Goal: Task Accomplishment & Management: Use online tool/utility

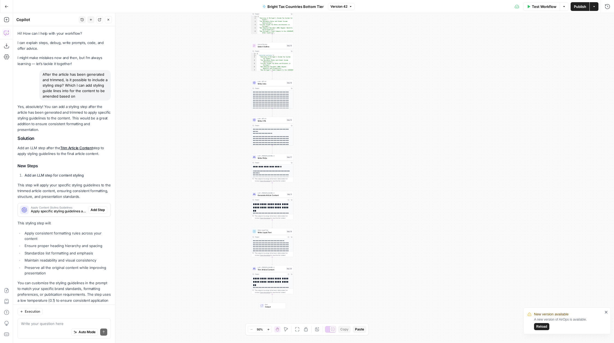
scroll to position [17, 0]
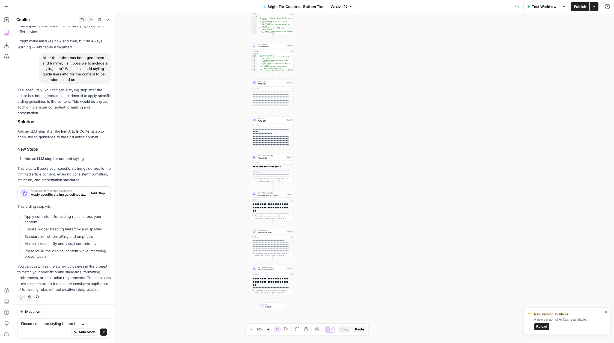
type textarea "Please could the styling be the below: s, and a seamless experience for readers…"
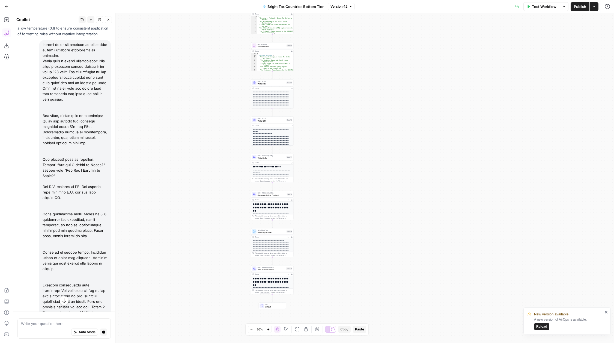
scroll to position [260, 0]
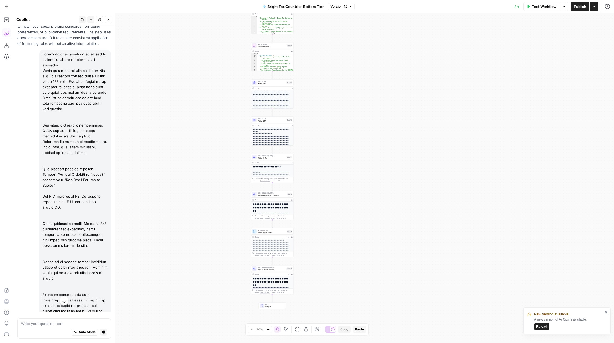
click at [65, 300] on icon "button" at bounding box center [63, 299] width 5 height 5
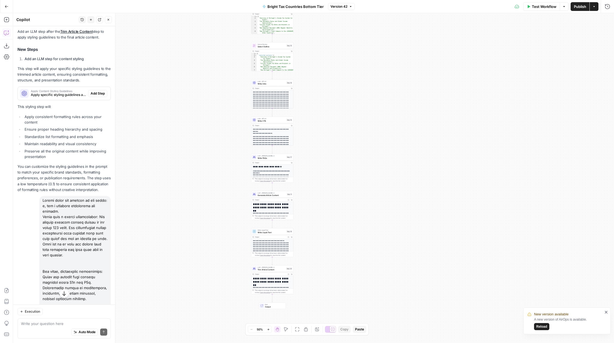
scroll to position [109, 0]
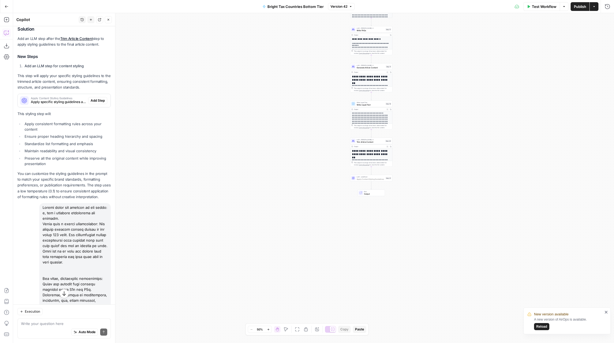
click at [94, 99] on span "Add Step" at bounding box center [98, 100] width 14 height 5
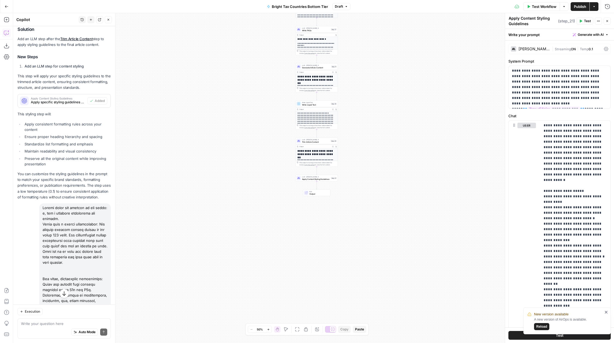
scroll to position [442, 0]
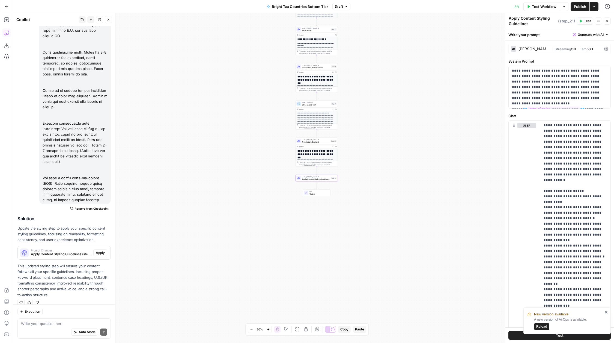
click at [99, 250] on span "Apply" at bounding box center [100, 252] width 9 height 5
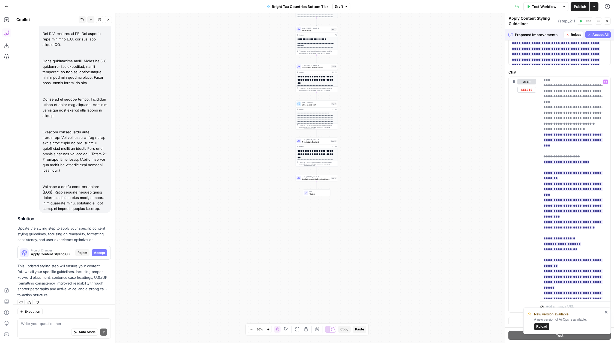
scroll to position [0, 0]
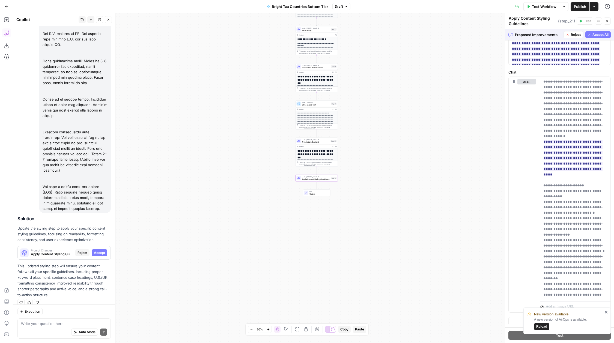
click at [100, 250] on span "Accept" at bounding box center [99, 252] width 11 height 5
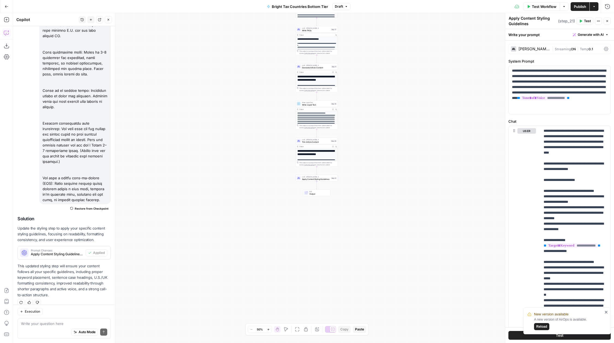
click at [584, 7] on span "Publish" at bounding box center [580, 6] width 12 height 5
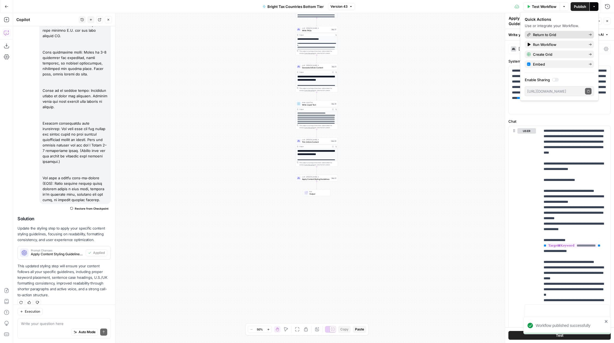
click at [551, 34] on span "Return to Grid" at bounding box center [558, 34] width 51 height 5
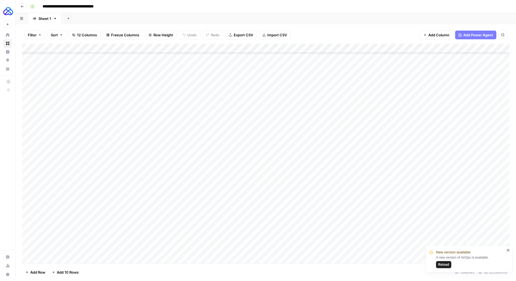
scroll to position [875, 0]
click at [54, 260] on div "Add Column" at bounding box center [265, 153] width 487 height 219
click at [60, 248] on div "Add Column" at bounding box center [265, 153] width 487 height 219
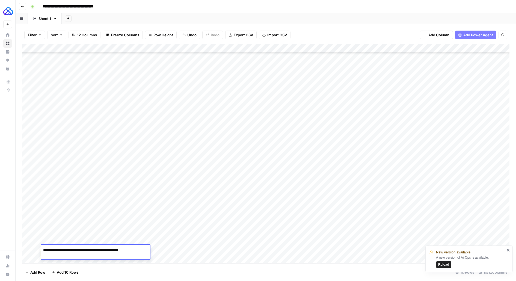
type textarea "**********"
click at [157, 253] on div "Add Column" at bounding box center [265, 153] width 487 height 219
click at [120, 252] on div "Add Column" at bounding box center [265, 153] width 487 height 219
type textarea "**********"
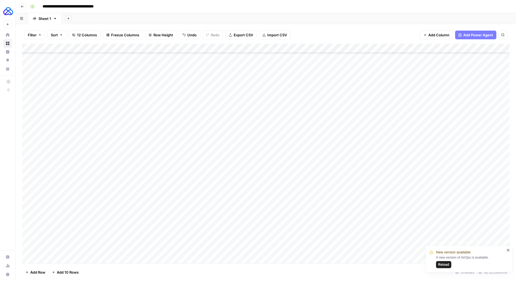
click at [162, 237] on div "Add Column" at bounding box center [265, 153] width 487 height 219
click at [162, 237] on textarea "**********" at bounding box center [182, 241] width 87 height 8
click at [160, 248] on div "Add Column" at bounding box center [265, 153] width 487 height 219
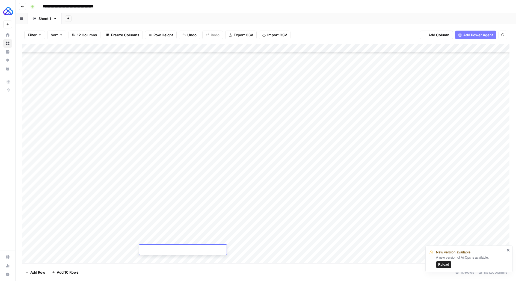
type textarea "**********"
click at [193, 242] on div "Add Column" at bounding box center [265, 153] width 487 height 219
click at [194, 247] on div "Add Column" at bounding box center [265, 153] width 487 height 219
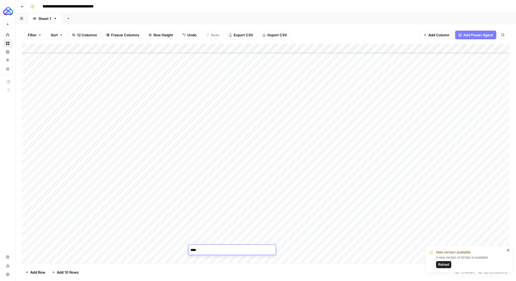
drag, startPoint x: 201, startPoint y: 234, endPoint x: 219, endPoint y: 235, distance: 17.5
click at [201, 234] on div "Add Column" at bounding box center [265, 153] width 487 height 219
click at [256, 235] on div "Add Column" at bounding box center [265, 153] width 487 height 219
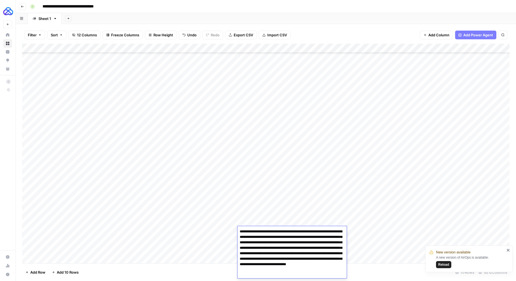
click at [256, 235] on textarea "**********" at bounding box center [291, 253] width 109 height 51
click at [209, 242] on div "Add Column" at bounding box center [265, 153] width 487 height 219
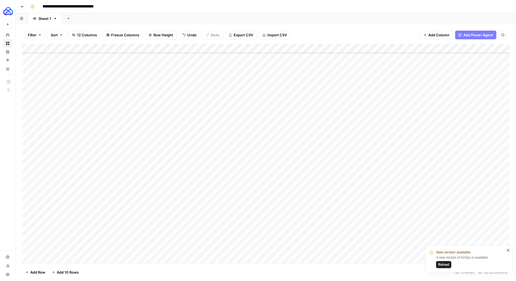
click at [244, 250] on div "Add Column" at bounding box center [265, 153] width 487 height 219
type textarea "**********"
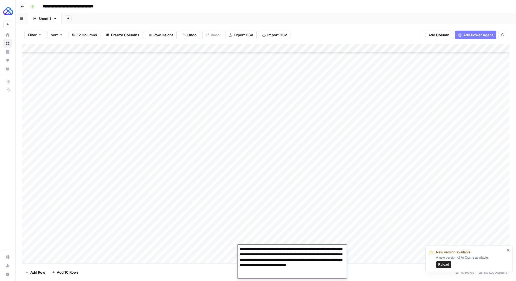
click at [221, 244] on div "Add Column" at bounding box center [265, 153] width 487 height 219
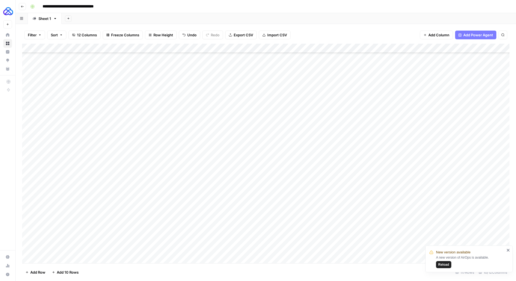
click at [312, 249] on div "Add Column" at bounding box center [265, 153] width 487 height 219
click at [330, 249] on div "Add Column" at bounding box center [265, 153] width 487 height 219
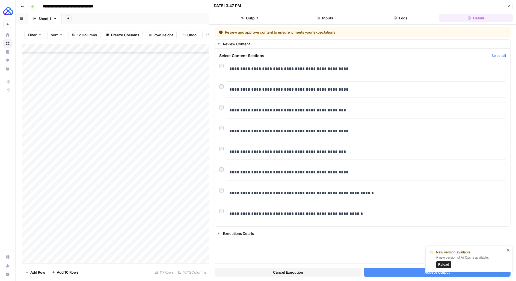
click at [70, 248] on div "Add Column" at bounding box center [115, 153] width 187 height 219
click at [399, 270] on button "Accept Output" at bounding box center [437, 272] width 147 height 9
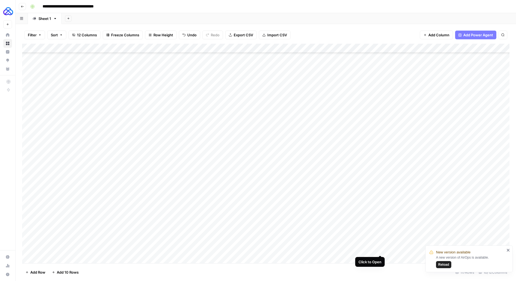
click at [378, 250] on div "Add Column" at bounding box center [265, 153] width 487 height 219
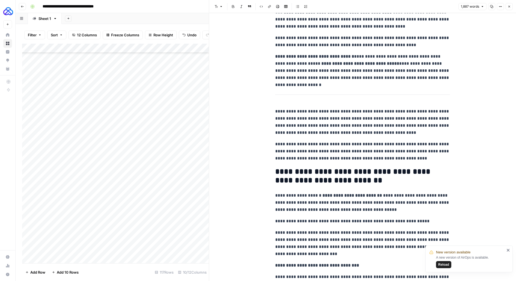
scroll to position [1543, 0]
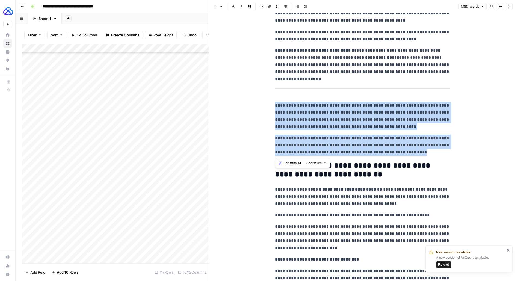
drag, startPoint x: 392, startPoint y: 153, endPoint x: 247, endPoint y: 108, distance: 151.7
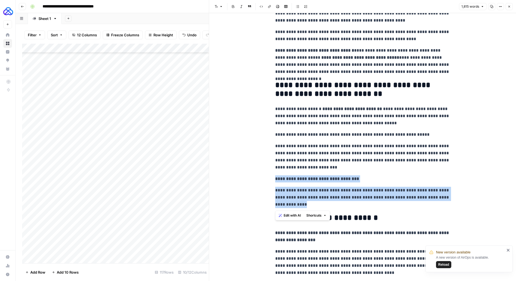
drag, startPoint x: 308, startPoint y: 206, endPoint x: 266, endPoint y: 178, distance: 51.0
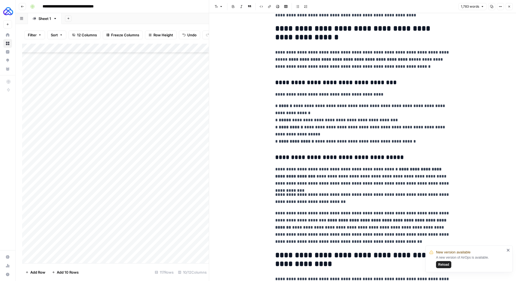
scroll to position [0, 0]
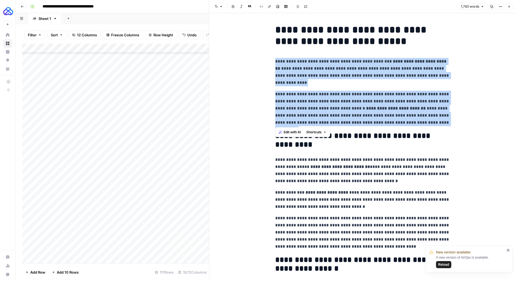
drag, startPoint x: 448, startPoint y: 124, endPoint x: 270, endPoint y: 63, distance: 188.2
click at [307, 130] on span "Shortcuts" at bounding box center [313, 132] width 15 height 5
click at [319, 158] on span "Make more concise" at bounding box center [332, 159] width 34 height 5
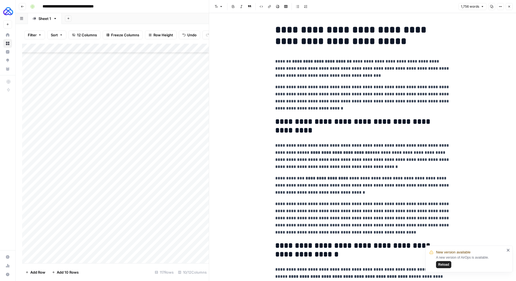
click at [306, 88] on p "**********" at bounding box center [362, 98] width 175 height 28
click at [308, 108] on p "**********" at bounding box center [362, 98] width 175 height 28
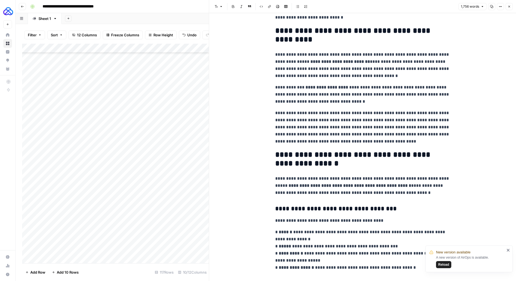
scroll to position [88, 0]
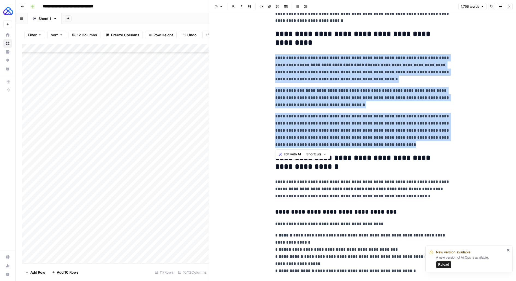
drag, startPoint x: 417, startPoint y: 144, endPoint x: 256, endPoint y: 59, distance: 181.9
click at [313, 151] on button "Shortcuts" at bounding box center [316, 154] width 25 height 7
click at [324, 180] on span "Make more concise" at bounding box center [332, 181] width 34 height 5
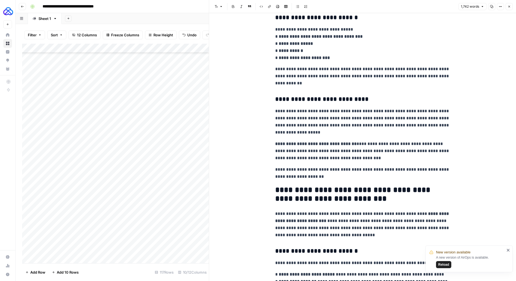
scroll to position [1131, 0]
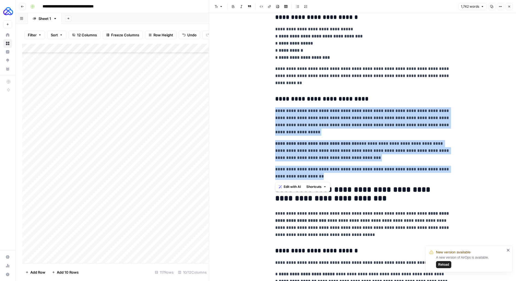
drag, startPoint x: 323, startPoint y: 176, endPoint x: 269, endPoint y: 114, distance: 81.8
click at [308, 187] on span "Shortcuts" at bounding box center [313, 186] width 15 height 5
click at [318, 214] on span "Make more concise" at bounding box center [332, 213] width 34 height 5
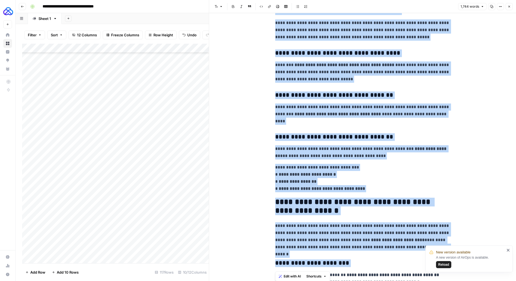
scroll to position [809, 0]
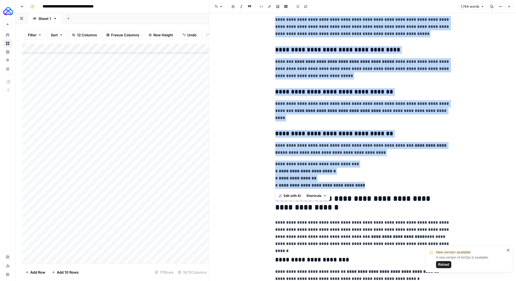
drag, startPoint x: 273, startPoint y: 64, endPoint x: 387, endPoint y: 186, distance: 167.0
click at [387, 186] on div "**********" at bounding box center [362, 179] width 181 height 1933
click at [313, 195] on span "Shortcuts" at bounding box center [313, 195] width 15 height 5
click at [323, 222] on span "Make more concise" at bounding box center [332, 222] width 34 height 5
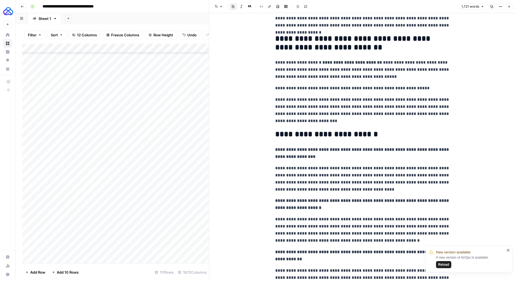
scroll to position [1657, 0]
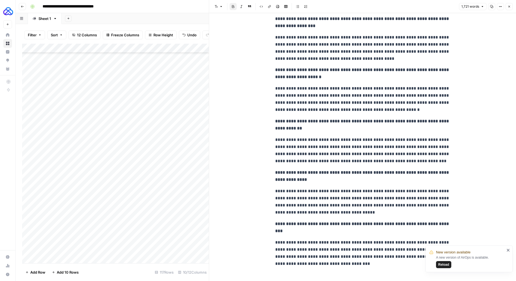
click at [378, 130] on p "**********" at bounding box center [362, 125] width 175 height 14
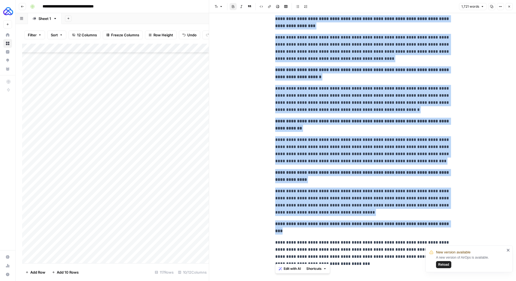
copy div "**********"
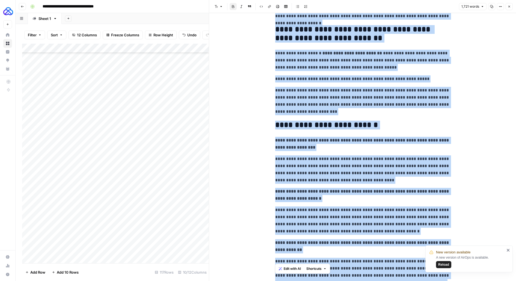
scroll to position [1532, 0]
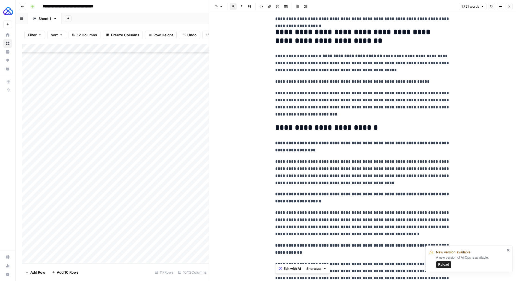
click at [510, 10] on header "Font style Bold Italic Block quote Code block Link Image Insert Table Bulleted …" at bounding box center [362, 6] width 307 height 13
click at [510, 6] on icon "button" at bounding box center [509, 7] width 2 height 2
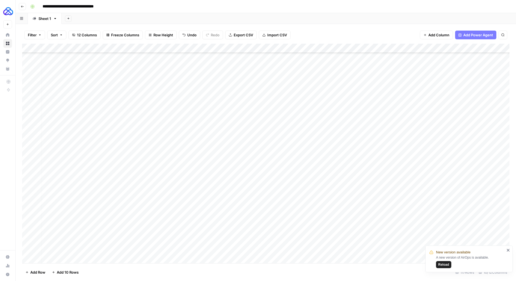
scroll to position [884, 53]
click at [423, 250] on div "Add Column" at bounding box center [265, 153] width 487 height 219
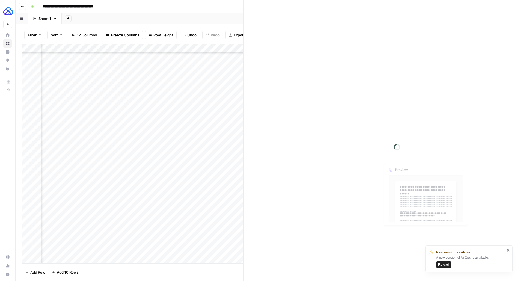
scroll to position [884, 52]
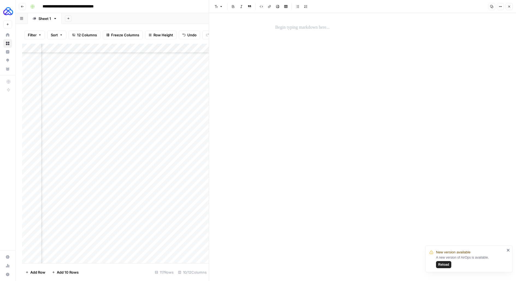
click at [340, 89] on div at bounding box center [362, 147] width 181 height 268
click at [305, 43] on div at bounding box center [362, 147] width 181 height 268
click at [291, 31] on div at bounding box center [362, 27] width 181 height 11
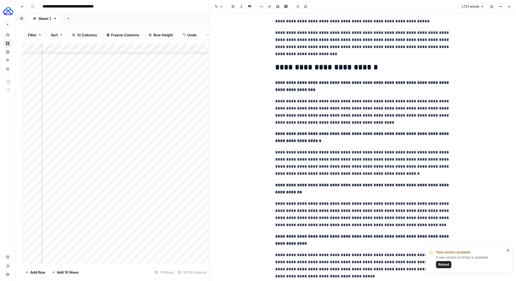
scroll to position [1463, 0]
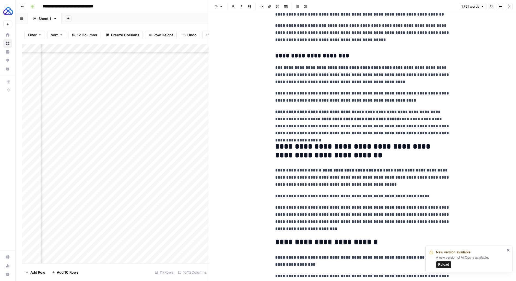
scroll to position [1417, 0]
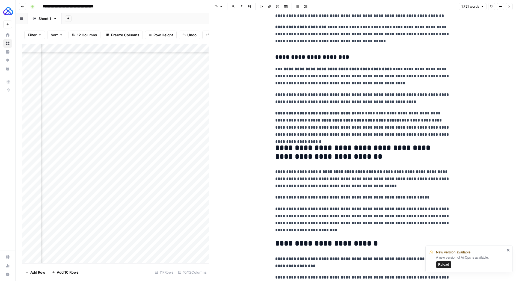
click at [400, 105] on p "**********" at bounding box center [362, 98] width 175 height 14
click at [510, 7] on icon "button" at bounding box center [508, 6] width 3 height 3
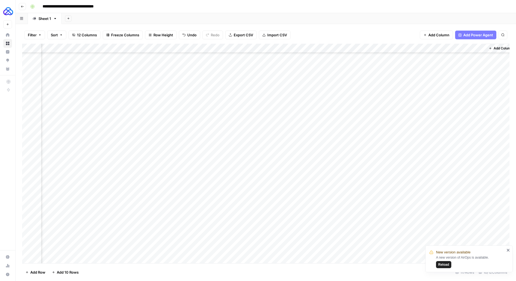
scroll to position [884, 53]
click at [508, 252] on icon "close" at bounding box center [508, 250] width 4 height 4
click at [454, 249] on div "Add Column" at bounding box center [265, 153] width 487 height 219
click at [468, 248] on div "Add Column" at bounding box center [265, 153] width 487 height 219
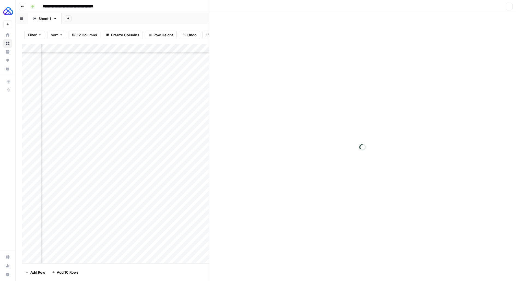
scroll to position [884, 51]
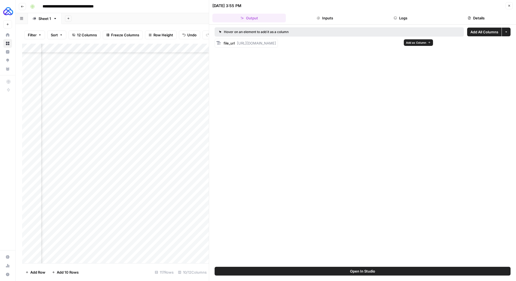
click at [276, 41] on span "https://docs.google.com/document/d/14edoHlAl3kfyZd31395Y8ygnmXieKYIApgXYGbMpbUI…" at bounding box center [256, 43] width 39 height 4
drag, startPoint x: 237, startPoint y: 41, endPoint x: 434, endPoint y: 54, distance: 197.5
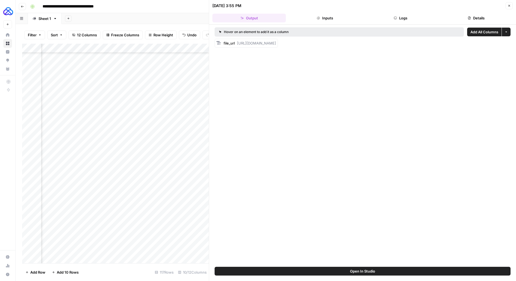
click at [434, 54] on div "Hover on an element to add it as a column Add All Columns More options file_url…" at bounding box center [362, 146] width 307 height 242
copy span "https://docs.google.com/document/d/14edoHlAl3kfyZd31395Y8ygnmXieKYIApgXYGbMpbUI…"
click at [509, 3] on button "Close" at bounding box center [508, 5] width 7 height 7
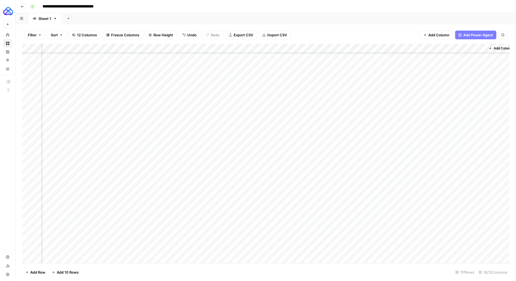
scroll to position [884, 13]
click at [23, 7] on icon "button" at bounding box center [22, 6] width 3 height 3
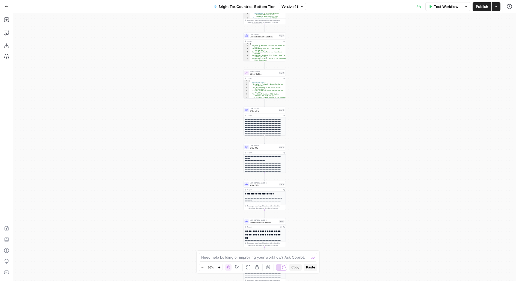
click at [2, 8] on button "Go Back" at bounding box center [7, 7] width 10 height 10
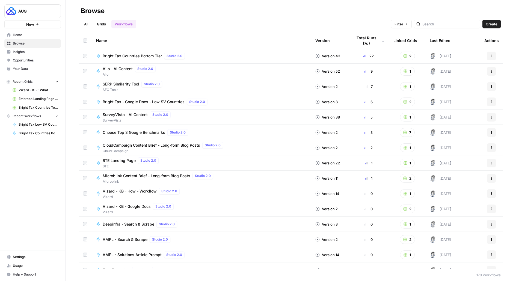
click at [23, 35] on span "Home" at bounding box center [36, 34] width 46 height 5
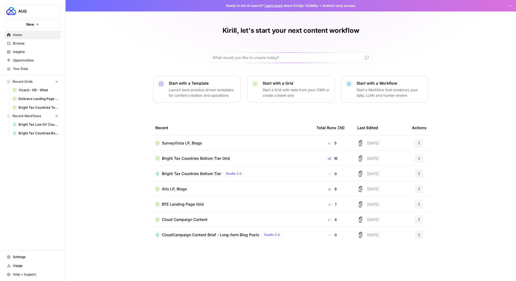
click at [20, 36] on span "Home" at bounding box center [36, 34] width 46 height 5
click at [35, 123] on span "Bright Tax Low SV Countries" at bounding box center [39, 124] width 40 height 5
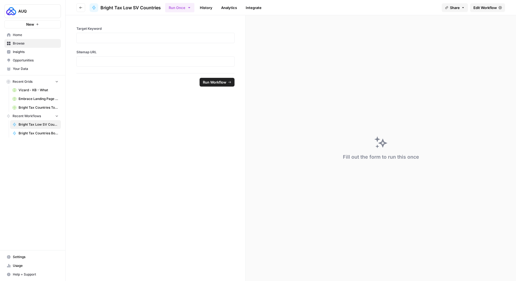
click at [94, 7] on icon at bounding box center [93, 8] width 3 height 4
click at [21, 44] on span "Browse" at bounding box center [36, 43] width 46 height 5
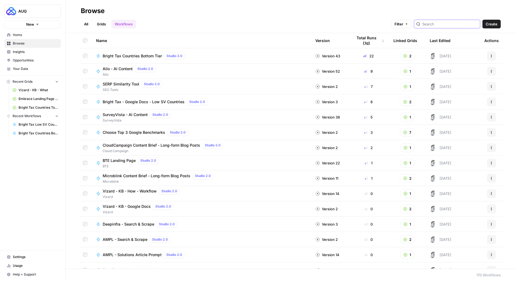
click at [450, 23] on input "search" at bounding box center [449, 23] width 55 height 5
click at [87, 24] on link "All" at bounding box center [86, 24] width 11 height 9
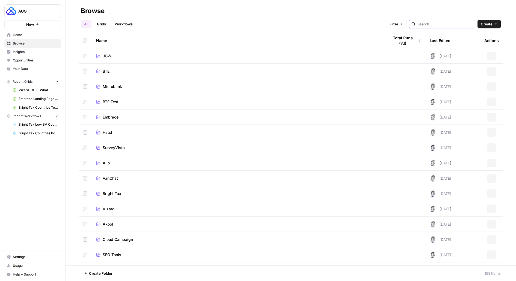
click at [437, 23] on input "search" at bounding box center [444, 23] width 55 height 5
type input "bright"
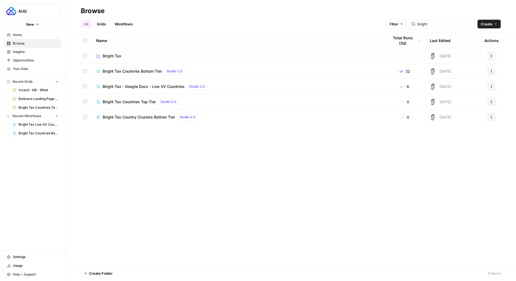
click at [110, 56] on span "Bright Tax" at bounding box center [112, 55] width 19 height 5
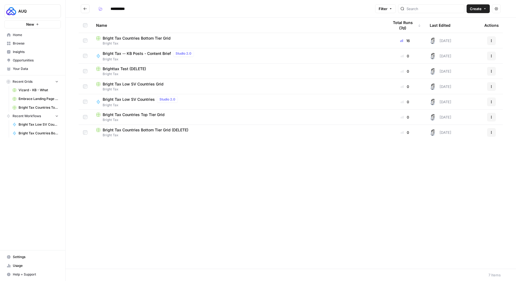
click at [130, 84] on span "Bright Tax Low SV Countries Grid" at bounding box center [133, 83] width 61 height 5
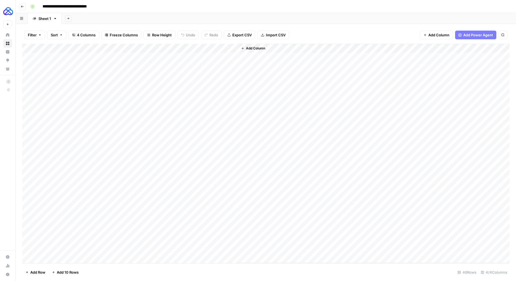
click at [178, 48] on div "Add Column" at bounding box center [265, 153] width 487 height 219
click at [164, 100] on span "Edit Workflow" at bounding box center [174, 101] width 48 height 5
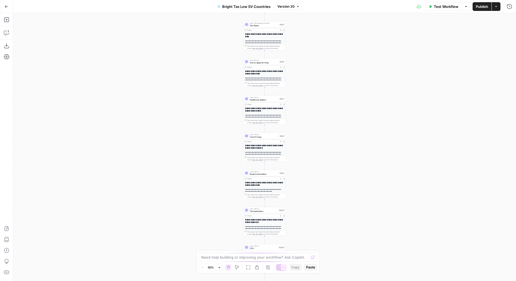
click at [329, 58] on div "**********" at bounding box center [264, 147] width 503 height 268
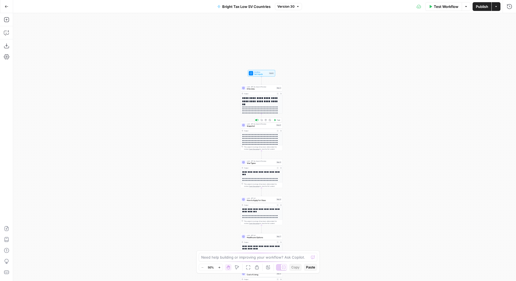
click at [250, 126] on span "Snapshot" at bounding box center [261, 126] width 28 height 3
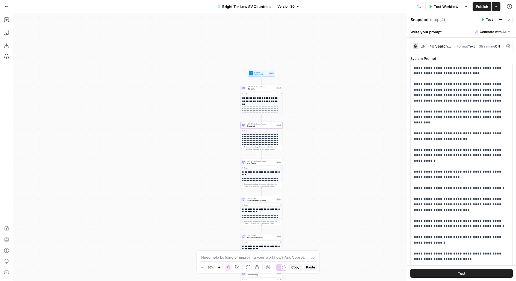
click at [260, 90] on div "LLM · GPT-4o Search Preview H1 & Intro Step 3 Copy step Delete step Add Note Te…" at bounding box center [261, 88] width 42 height 7
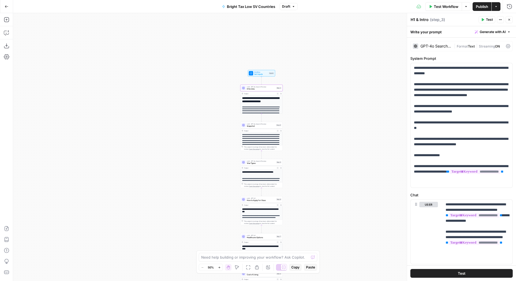
click at [441, 46] on div "GPT-4o Search Preview" at bounding box center [435, 46] width 31 height 4
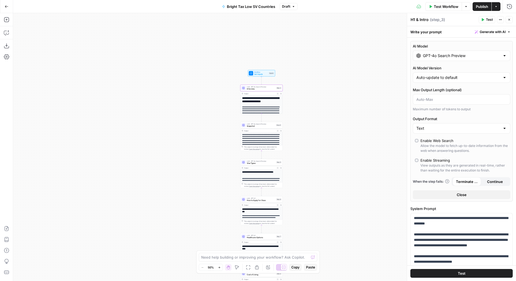
click at [441, 53] on input "GPT-4o Search Preview" at bounding box center [461, 55] width 77 height 5
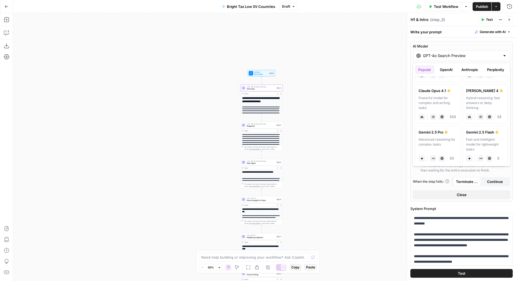
scroll to position [82, 0]
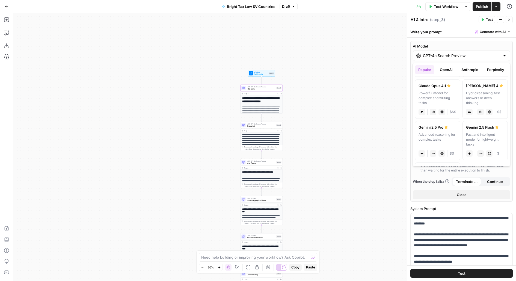
click at [472, 88] on label "Claude Sonnet 4 Hybrid reasoning: fast answers or deep thinking anthropic Visio…" at bounding box center [484, 98] width 45 height 39
type input "[PERSON_NAME] 4"
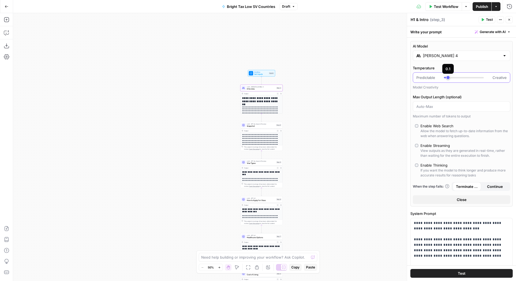
type input "***"
drag, startPoint x: 471, startPoint y: 76, endPoint x: 451, endPoint y: 76, distance: 20.2
click at [451, 76] on div at bounding box center [464, 77] width 40 height 5
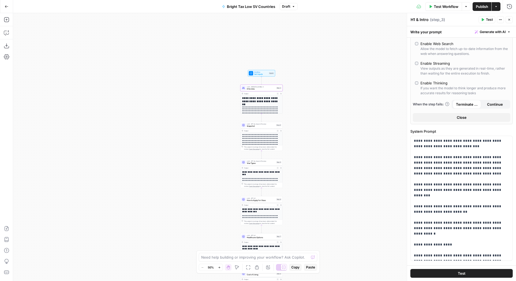
click at [508, 18] on icon "button" at bounding box center [508, 19] width 3 height 3
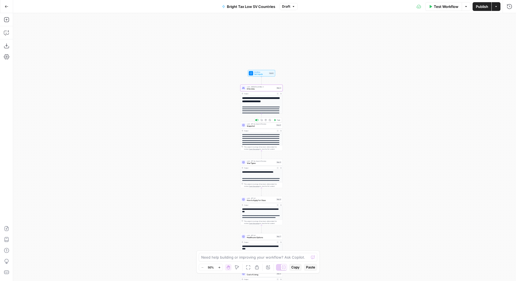
click at [261, 126] on span "Snapshot" at bounding box center [261, 126] width 28 height 3
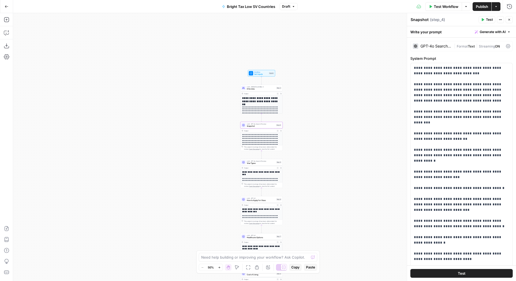
click at [440, 47] on div "GPT-4o Search Preview" at bounding box center [435, 46] width 31 height 4
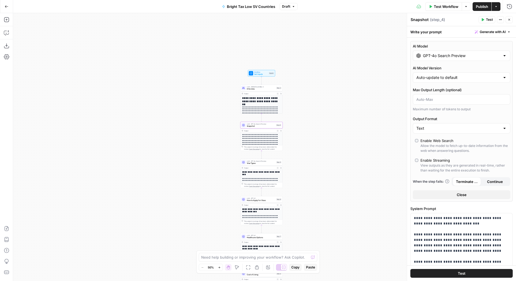
click at [445, 52] on div "GPT-4o Search Preview" at bounding box center [461, 55] width 97 height 10
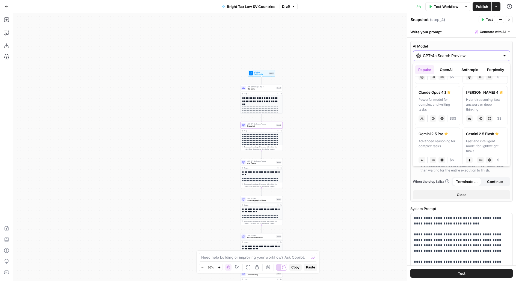
scroll to position [83, 0]
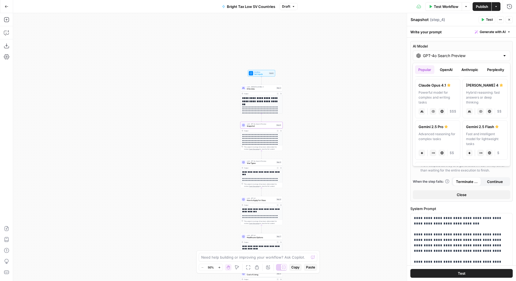
click at [484, 91] on div "Hybrid reasoning: fast answers or deep thinking" at bounding box center [485, 97] width 38 height 15
type input "Claude Sonnet 4"
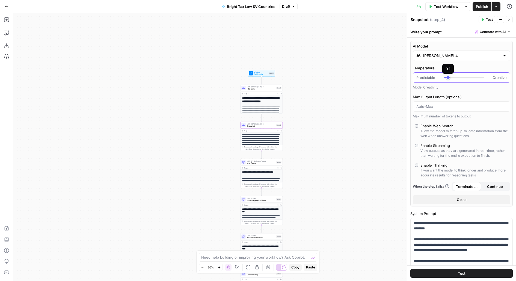
type input "***"
drag, startPoint x: 472, startPoint y: 77, endPoint x: 450, endPoint y: 77, distance: 21.3
click at [451, 77] on div at bounding box center [464, 77] width 40 height 5
click at [254, 162] on span "Visa Types" at bounding box center [261, 163] width 28 height 3
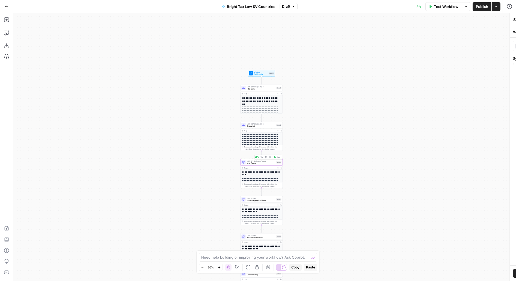
type textarea "Visa Types"
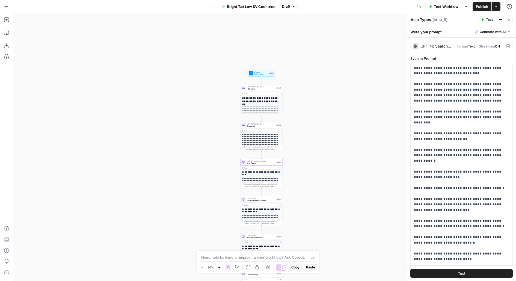
click at [434, 46] on div "GPT-4o Search Preview" at bounding box center [435, 46] width 31 height 4
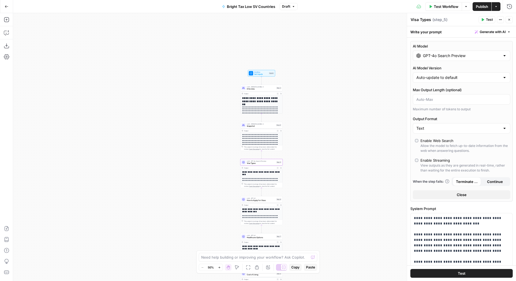
click at [432, 63] on div "AI Model GPT-4o Search Preview AI Model Version Auto-update to default Max Outp…" at bounding box center [461, 121] width 102 height 160
click at [431, 58] on input "GPT-4o Search Preview" at bounding box center [461, 55] width 77 height 5
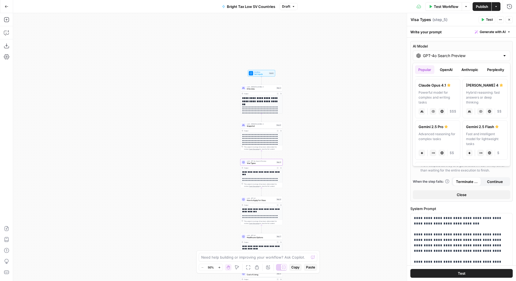
click at [484, 88] on label "Claude Sonnet 4 Hybrid reasoning: fast answers or deep thinking anthropic Visio…" at bounding box center [484, 98] width 45 height 39
type input "Claude Sonnet 4"
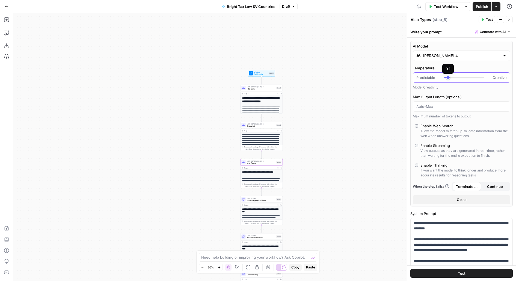
type input "***"
drag, startPoint x: 471, startPoint y: 79, endPoint x: 450, endPoint y: 78, distance: 21.6
click at [450, 78] on div at bounding box center [464, 77] width 40 height 5
click at [251, 201] on span "How to Apply for Visas" at bounding box center [261, 200] width 28 height 3
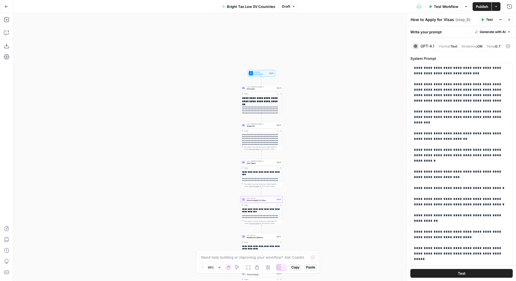
click at [429, 45] on div "GPT-4.1" at bounding box center [427, 46] width 14 height 4
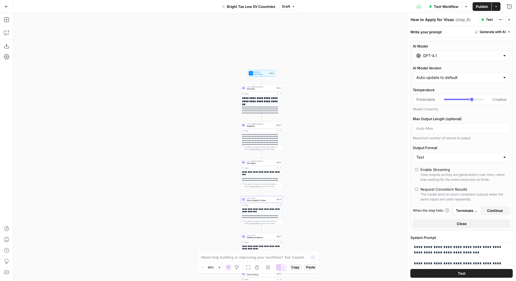
click at [434, 56] on input "GPT-4.1" at bounding box center [461, 55] width 77 height 5
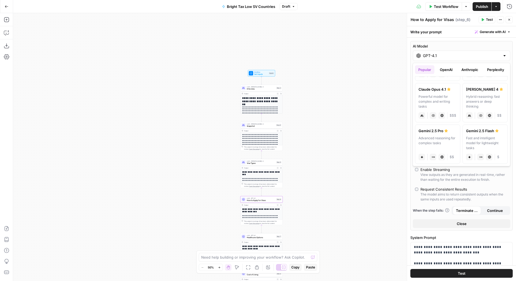
scroll to position [88, 0]
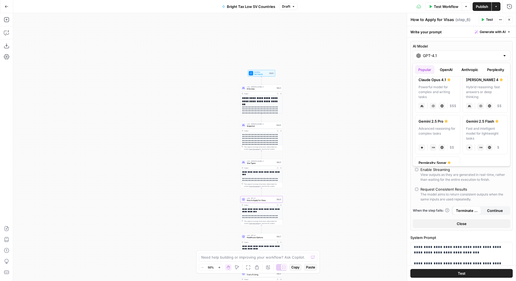
click at [477, 85] on div "Hybrid reasoning: fast answers or deep thinking" at bounding box center [485, 92] width 38 height 15
type input "Claude Sonnet 4"
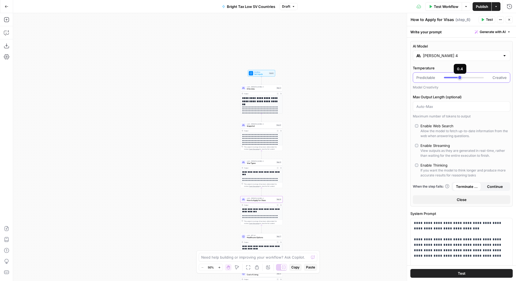
type input "***"
drag, startPoint x: 472, startPoint y: 77, endPoint x: 451, endPoint y: 77, distance: 21.6
click at [451, 77] on div at bounding box center [464, 77] width 40 height 5
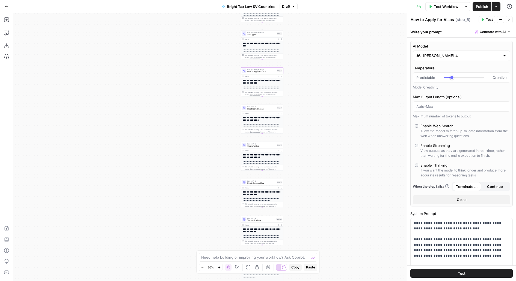
drag, startPoint x: 211, startPoint y: 223, endPoint x: 211, endPoint y: 95, distance: 128.0
click at [211, 95] on div "**********" at bounding box center [264, 147] width 503 height 268
click at [261, 111] on div "**********" at bounding box center [262, 118] width 42 height 29
click at [261, 110] on div "LLM · GPT-4.1 Healthcare Options Step 7 Copy step Delete step Add Note Test" at bounding box center [262, 107] width 42 height 7
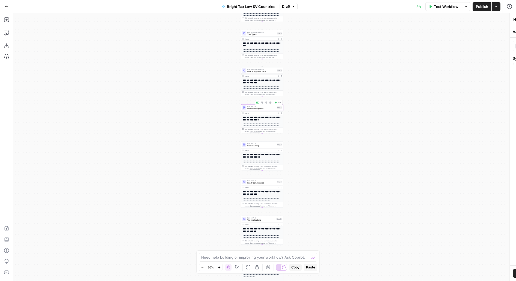
type textarea "Healthcare Options"
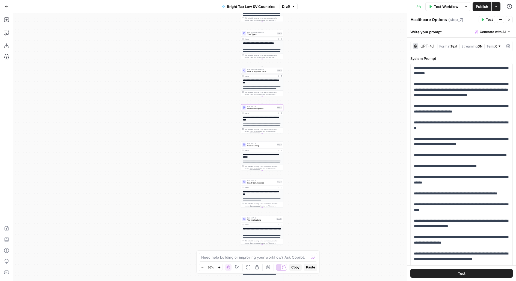
click at [426, 47] on div "GPT-4.1" at bounding box center [427, 46] width 14 height 4
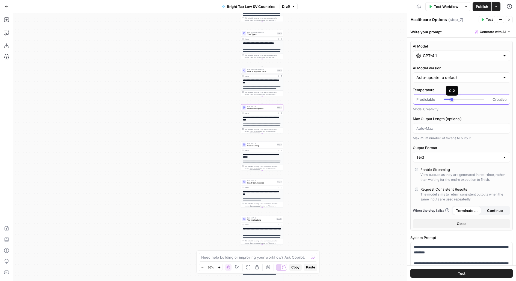
drag, startPoint x: 468, startPoint y: 99, endPoint x: 449, endPoint y: 97, distance: 18.9
click at [449, 97] on div at bounding box center [464, 99] width 40 height 5
type input "***"
click at [450, 99] on div at bounding box center [448, 99] width 8 height 1
click at [423, 55] on input "GPT-4.1" at bounding box center [461, 55] width 77 height 5
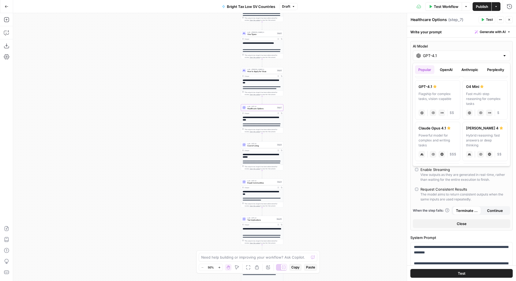
scroll to position [50, 0]
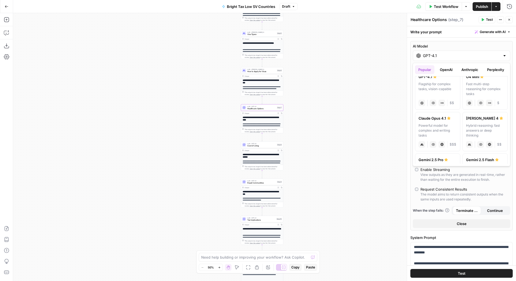
click at [477, 123] on div "Hybrid reasoning: fast answers or deep thinking" at bounding box center [485, 130] width 38 height 15
type input "Claude Sonnet 4"
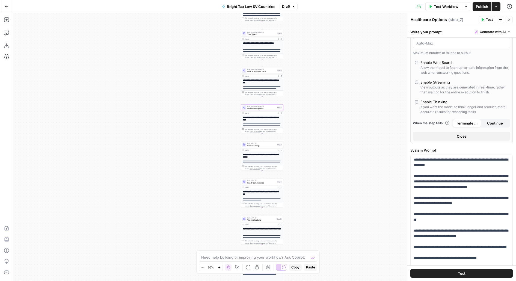
scroll to position [65, 0]
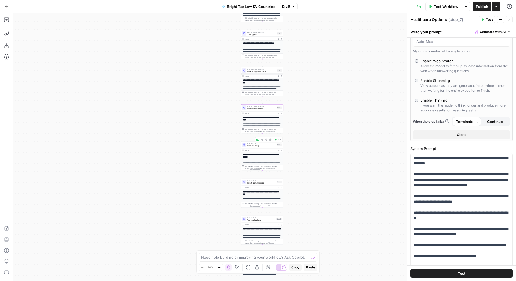
click at [258, 146] on span "Cost of Living" at bounding box center [261, 145] width 28 height 3
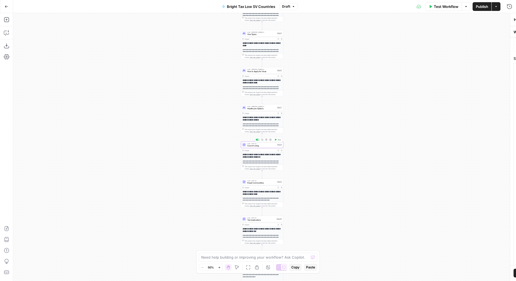
type textarea "Cost of Living"
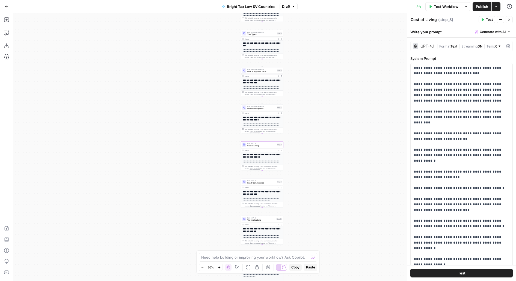
click at [428, 45] on div "GPT-4.1" at bounding box center [427, 46] width 14 height 4
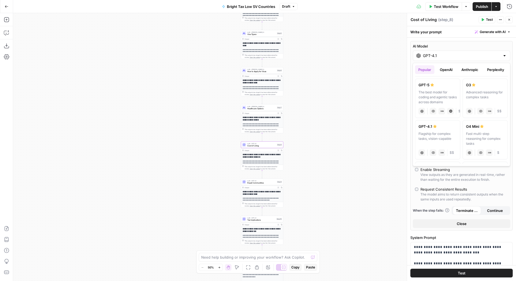
click at [435, 58] on input "GPT-4.1" at bounding box center [461, 55] width 77 height 5
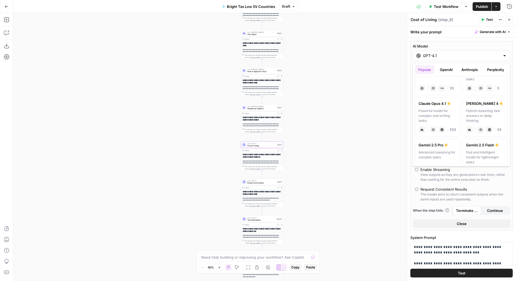
scroll to position [67, 0]
click at [481, 114] on div "Hybrid reasoning: fast answers or deep thinking" at bounding box center [485, 113] width 38 height 15
type input "Claude Sonnet 4"
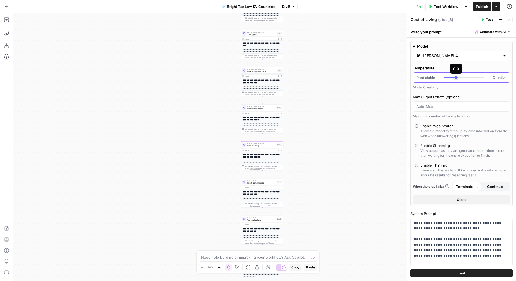
type input "***"
drag, startPoint x: 472, startPoint y: 77, endPoint x: 451, endPoint y: 77, distance: 20.2
click at [451, 77] on div at bounding box center [448, 77] width 8 height 1
click at [259, 182] on span "Expat Communities" at bounding box center [261, 182] width 28 height 3
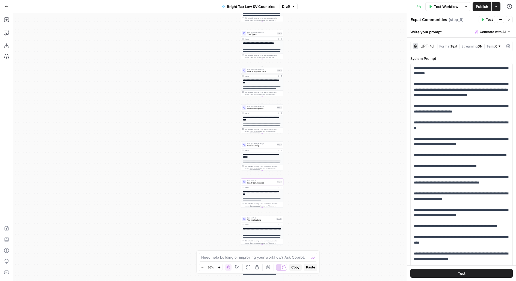
click at [426, 44] on div "GPT-4.1" at bounding box center [424, 45] width 22 height 5
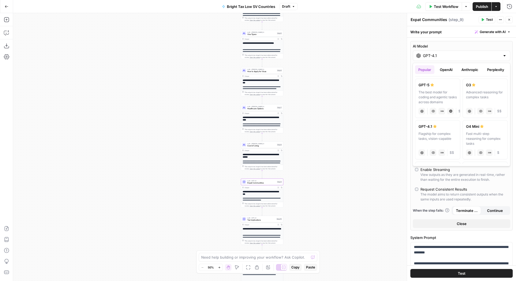
click at [429, 53] on input "GPT-4.1" at bounding box center [461, 55] width 77 height 5
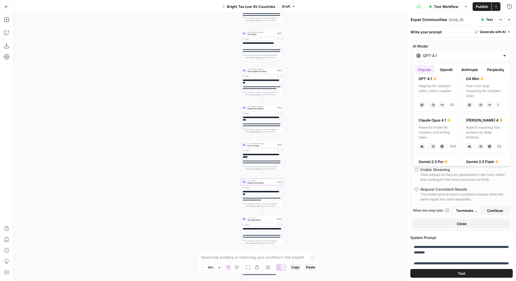
scroll to position [48, 0]
click at [482, 124] on div "Hybrid reasoning: fast answers or deep thinking" at bounding box center [485, 131] width 38 height 15
type input "Claude Sonnet 4"
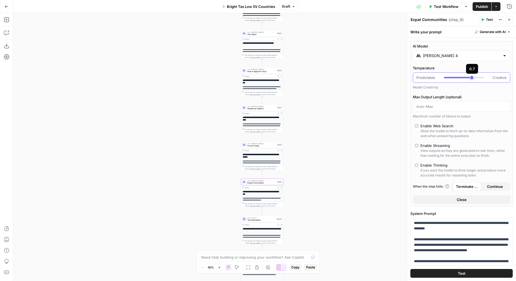
type input "***"
drag, startPoint x: 470, startPoint y: 76, endPoint x: 453, endPoint y: 76, distance: 17.7
click at [453, 76] on div at bounding box center [464, 77] width 40 height 5
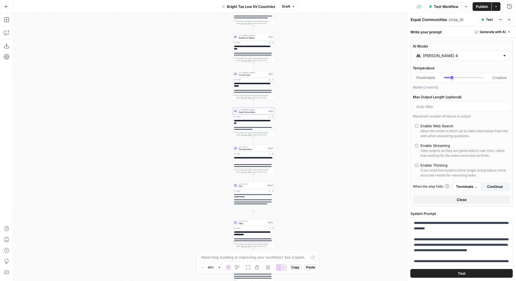
click at [239, 148] on span "Tax Implications" at bounding box center [253, 149] width 28 height 3
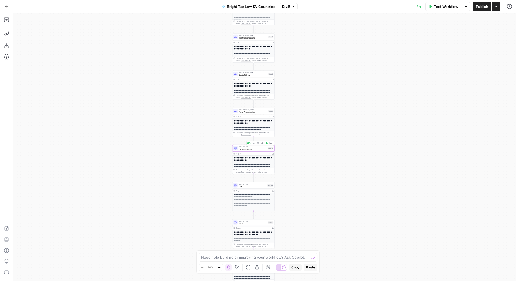
type textarea "Tax Implications"
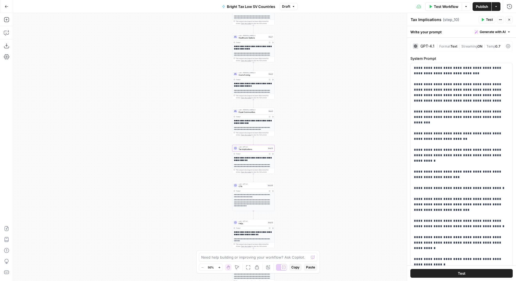
click at [424, 48] on div "GPT-4.1" at bounding box center [427, 46] width 14 height 4
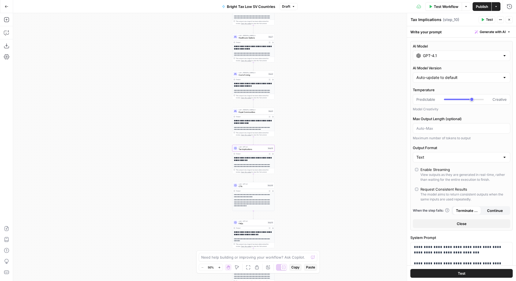
click at [438, 55] on input "GPT-4.1" at bounding box center [461, 55] width 77 height 5
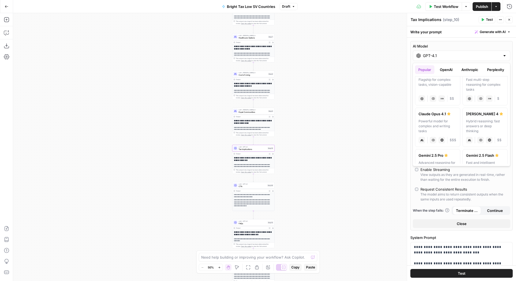
scroll to position [58, 0]
click at [476, 119] on div "Hybrid reasoning: fast answers or deep thinking" at bounding box center [485, 122] width 38 height 15
type input "Claude Sonnet 4"
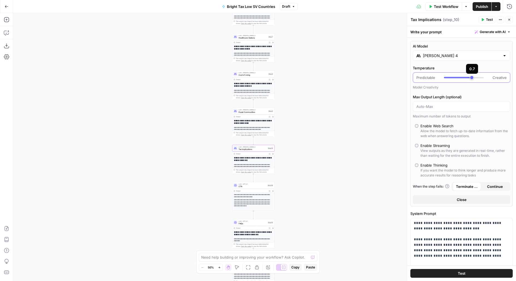
type input "***"
drag, startPoint x: 471, startPoint y: 78, endPoint x: 452, endPoint y: 78, distance: 19.1
click at [451, 78] on div at bounding box center [464, 77] width 40 height 5
click at [243, 187] on span "CTA" at bounding box center [253, 186] width 28 height 3
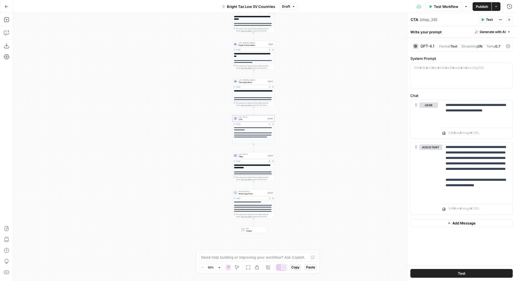
drag, startPoint x: 303, startPoint y: 209, endPoint x: 303, endPoint y: 127, distance: 81.3
click at [303, 127] on div "**********" at bounding box center [264, 147] width 503 height 268
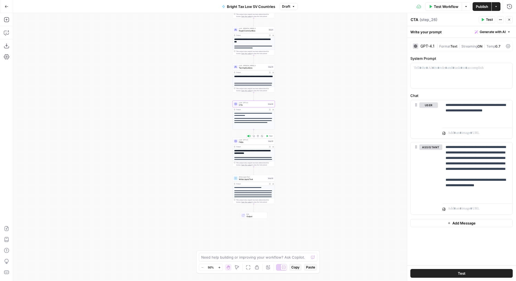
click at [243, 142] on span "FAQs" at bounding box center [253, 142] width 28 height 3
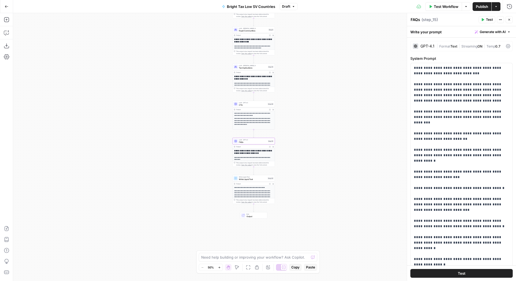
click at [422, 47] on div "GPT-4.1" at bounding box center [427, 46] width 14 height 4
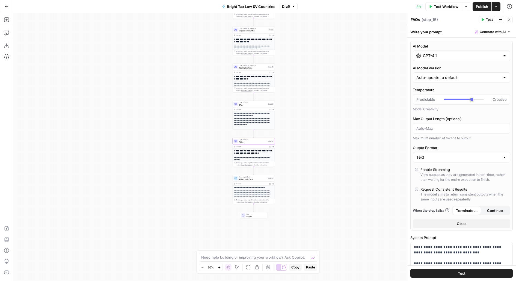
click at [451, 58] on input "GPT-4.1" at bounding box center [461, 55] width 77 height 5
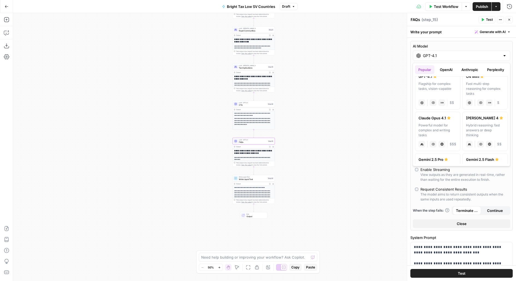
scroll to position [51, 0]
click at [486, 123] on div "Hybrid reasoning: fast answers or deep thinking" at bounding box center [485, 129] width 38 height 15
type input "Claude Sonnet 4"
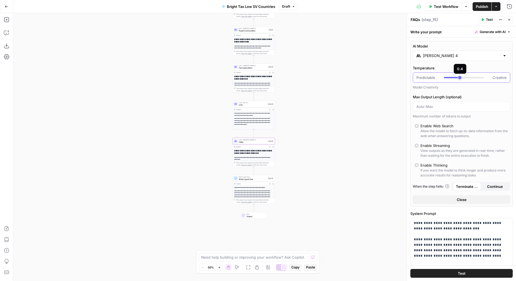
type input "***"
drag, startPoint x: 471, startPoint y: 78, endPoint x: 454, endPoint y: 78, distance: 17.7
click at [454, 78] on div at bounding box center [464, 77] width 40 height 5
click at [337, 113] on div "**********" at bounding box center [264, 147] width 503 height 268
click at [484, 6] on span "Publish" at bounding box center [482, 6] width 12 height 5
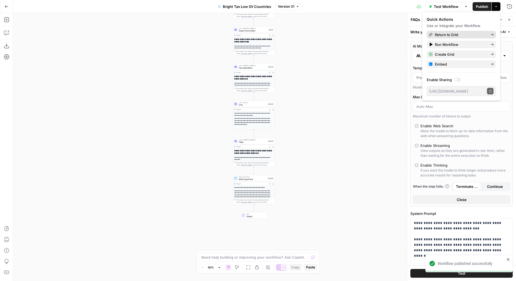
click at [444, 34] on span "Return to Grid" at bounding box center [460, 34] width 51 height 5
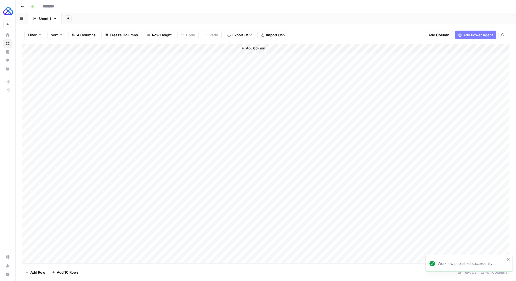
type input "**********"
type input "******"
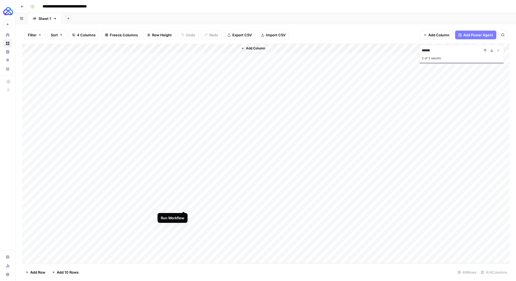
click at [184, 204] on div "Add Column" at bounding box center [265, 153] width 487 height 219
click at [178, 205] on div "Add Column" at bounding box center [265, 153] width 487 height 219
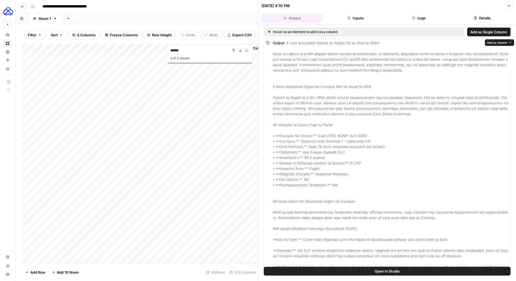
click at [498, 42] on span "Add as Column" at bounding box center [497, 42] width 20 height 4
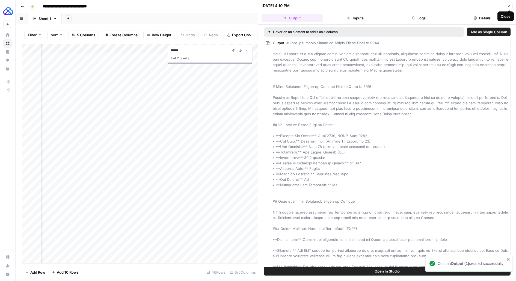
click at [509, 8] on button "Close" at bounding box center [508, 5] width 7 height 7
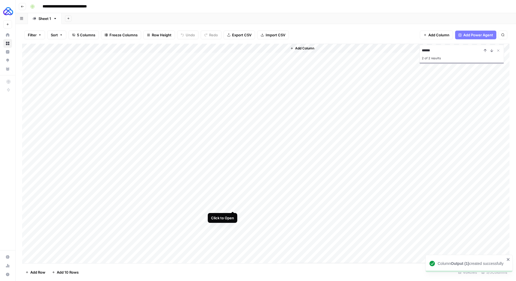
click at [233, 206] on div "Add Column" at bounding box center [265, 153] width 487 height 219
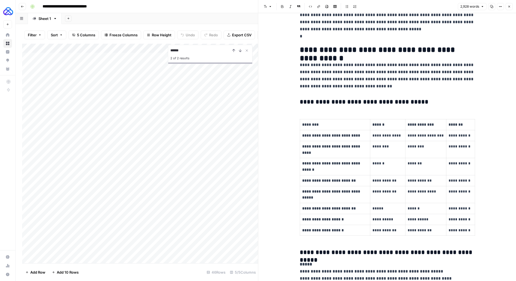
scroll to position [1157, 0]
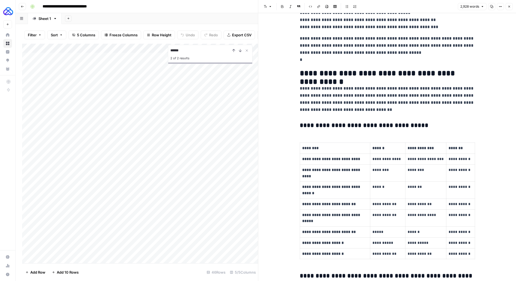
click at [510, 5] on icon "button" at bounding box center [508, 6] width 3 height 3
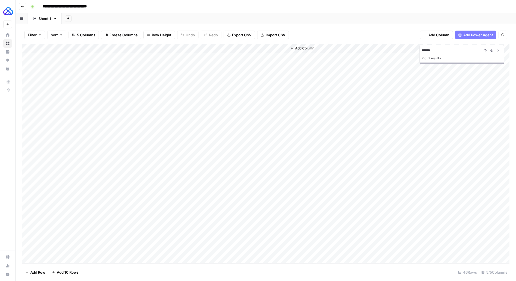
click at [176, 48] on div "Add Column" at bounding box center [265, 153] width 487 height 219
click at [161, 99] on span "Edit Workflow" at bounding box center [174, 101] width 48 height 5
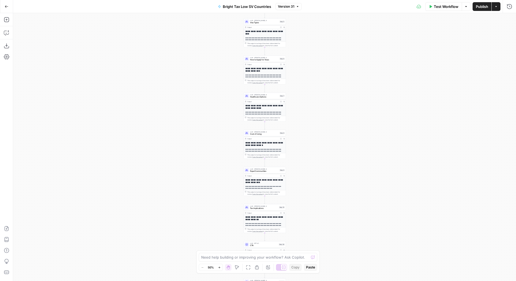
scroll to position [90, 0]
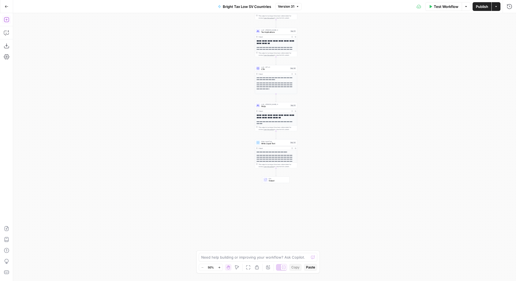
click at [6, 19] on icon "button" at bounding box center [6, 19] width 5 height 5
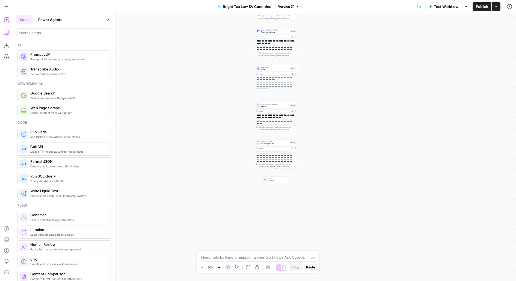
click at [7, 34] on icon "button" at bounding box center [6, 32] width 5 height 5
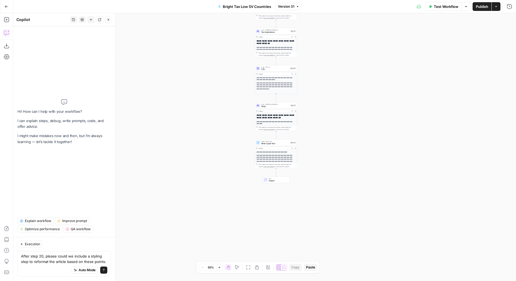
type textarea "After step 20, please could we include a styling step to reformat the article b…"
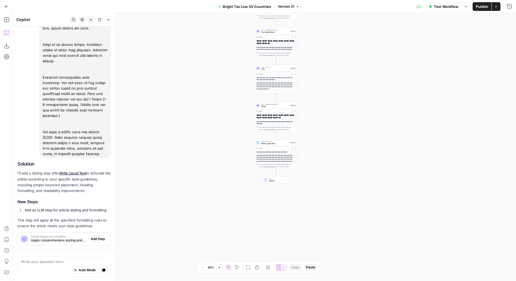
scroll to position [249, 0]
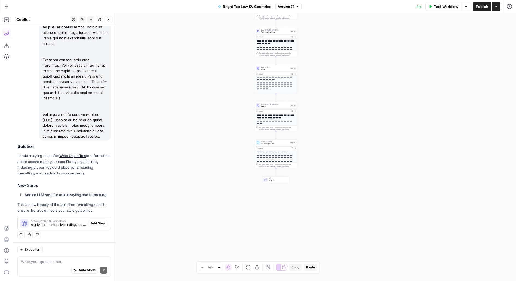
click at [56, 221] on span "Article Styling & Formatting" at bounding box center [58, 220] width 55 height 3
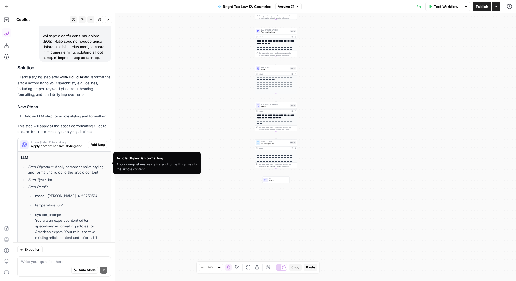
scroll to position [329, 0]
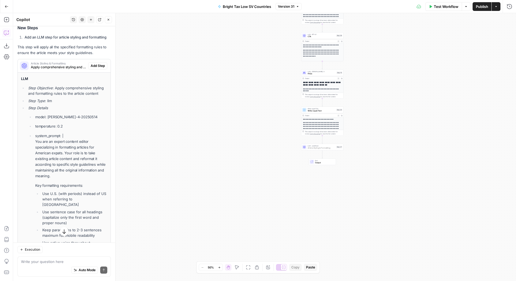
click at [99, 64] on span "Add Step" at bounding box center [98, 65] width 14 height 5
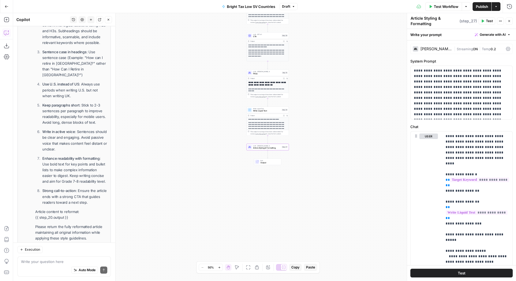
scroll to position [802, 0]
click at [482, 7] on span "Publish" at bounding box center [482, 6] width 12 height 5
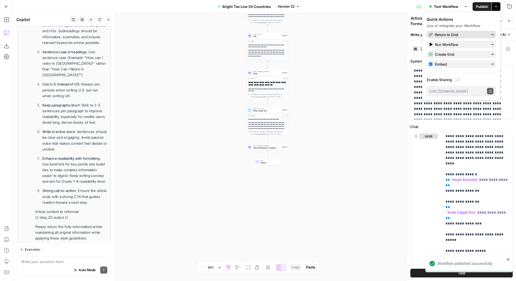
click at [452, 36] on span "Return to Grid" at bounding box center [460, 34] width 51 height 5
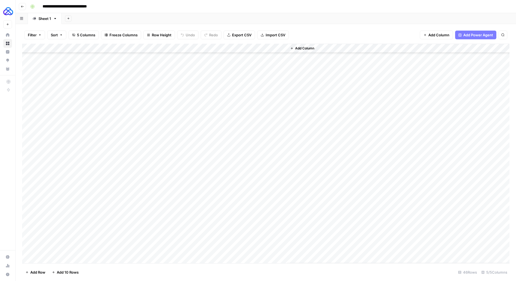
scroll to position [167, 0]
type input "**********"
type input "*"
click at [330, 123] on div "Add Column" at bounding box center [398, 153] width 222 height 219
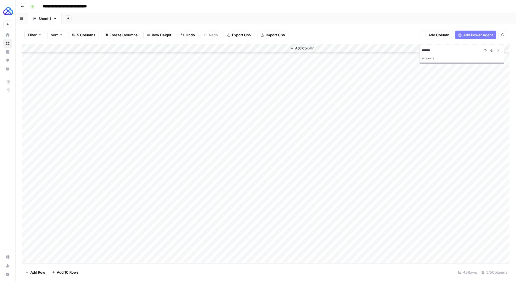
type input "******"
click at [26, 100] on div "Add Column" at bounding box center [265, 153] width 487 height 219
click at [34, 268] on button "Delete 1 Row" at bounding box center [36, 272] width 28 height 9
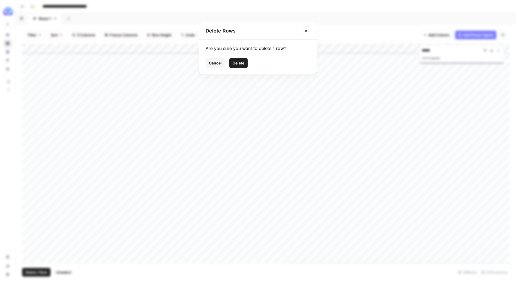
click at [238, 62] on span "Delete" at bounding box center [239, 62] width 12 height 5
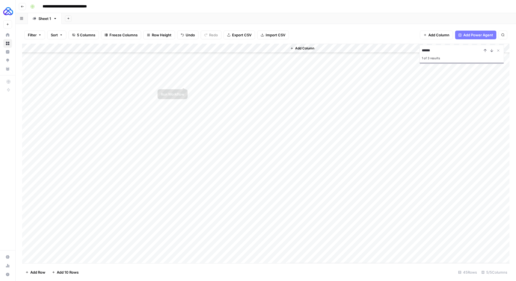
click at [182, 83] on div "Add Column" at bounding box center [265, 153] width 487 height 219
click at [231, 82] on div "Add Column" at bounding box center [265, 153] width 487 height 219
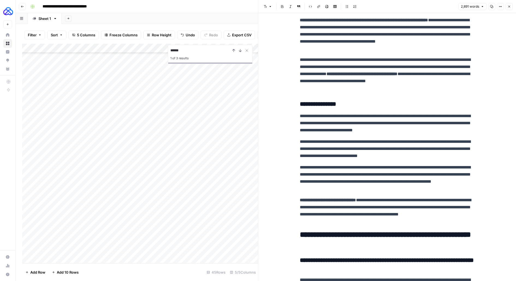
scroll to position [2377, 0]
click at [355, 212] on p "**********" at bounding box center [387, 210] width 175 height 28
click at [355, 183] on p "**********" at bounding box center [387, 177] width 175 height 28
click at [512, 6] on button "Close" at bounding box center [508, 6] width 7 height 7
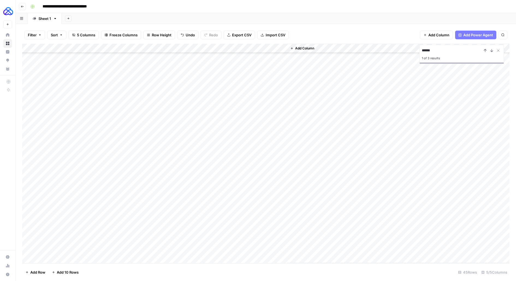
click at [233, 49] on div "Add Column" at bounding box center [265, 153] width 487 height 219
click at [177, 47] on div "Add Column" at bounding box center [265, 153] width 487 height 219
click at [163, 103] on span "Edit Workflow" at bounding box center [174, 101] width 48 height 5
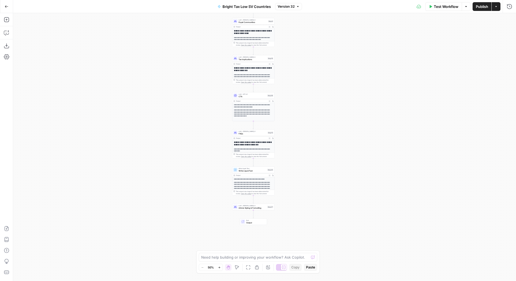
drag, startPoint x: 324, startPoint y: 234, endPoint x: 312, endPoint y: 84, distance: 151.4
click at [312, 84] on div "**********" at bounding box center [264, 147] width 503 height 268
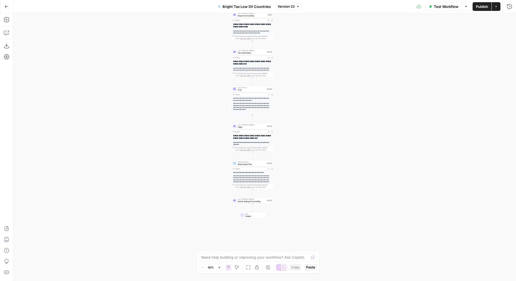
click at [238, 201] on span "Article Styling & Formatting" at bounding box center [252, 201] width 28 height 3
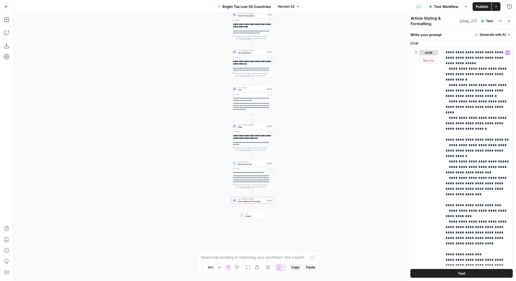
scroll to position [85, 0]
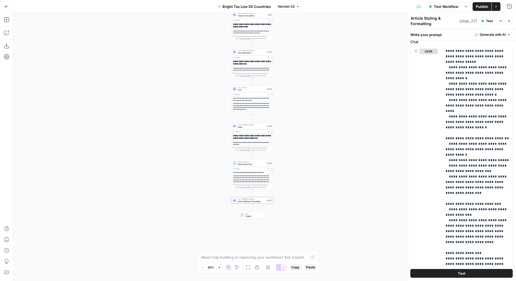
click at [512, 21] on button "Close" at bounding box center [508, 20] width 7 height 7
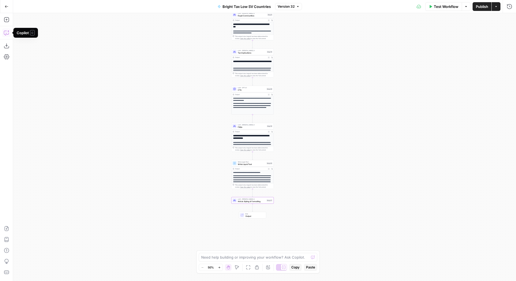
click at [8, 30] on icon "button" at bounding box center [6, 32] width 5 height 5
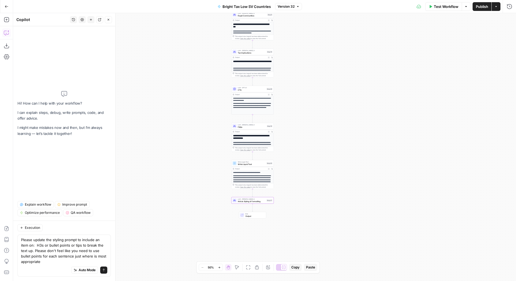
click at [28, 251] on textarea "Please update the styling prompt to include an item on: H3s or bullet points or…" at bounding box center [64, 250] width 86 height 27
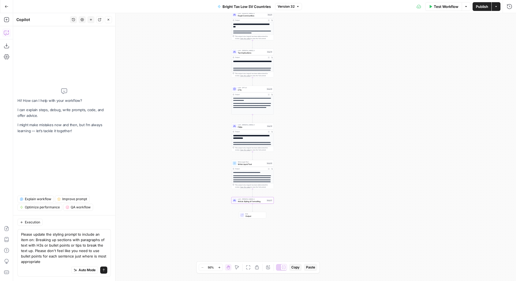
type textarea "Please update the styling prompt to include an item on: Breaking up sections wi…"
click at [103, 269] on icon "submit" at bounding box center [103, 269] width 3 height 3
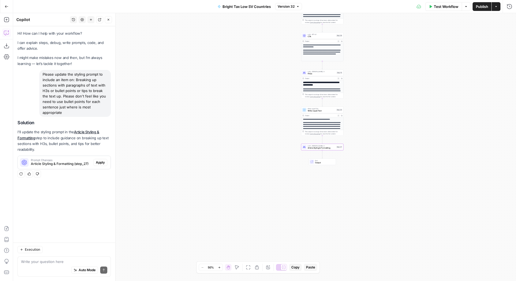
click at [60, 164] on span "Article Styling & Formatting (step_27)" at bounding box center [61, 163] width 60 height 5
click at [103, 162] on span "Apply" at bounding box center [100, 162] width 9 height 5
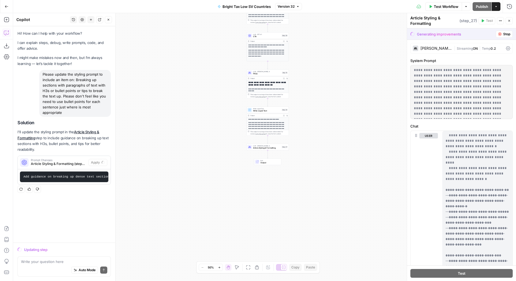
scroll to position [360, 0]
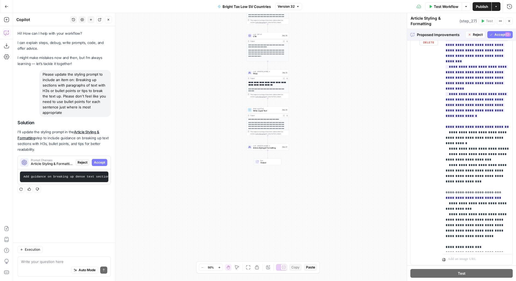
scroll to position [116, 0]
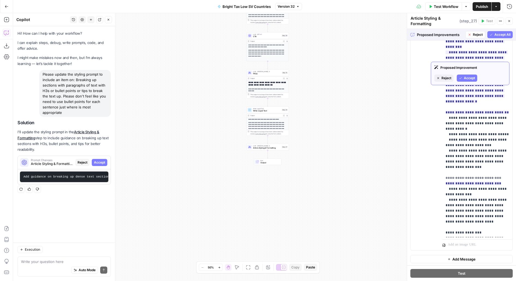
click at [495, 32] on span "Accept All" at bounding box center [502, 34] width 16 height 5
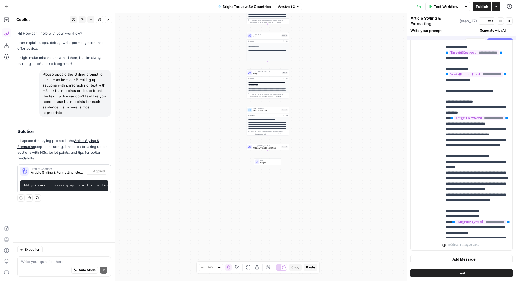
scroll to position [0, 0]
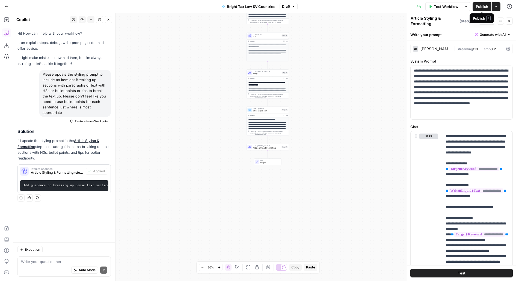
click at [477, 4] on span "Publish" at bounding box center [482, 6] width 12 height 5
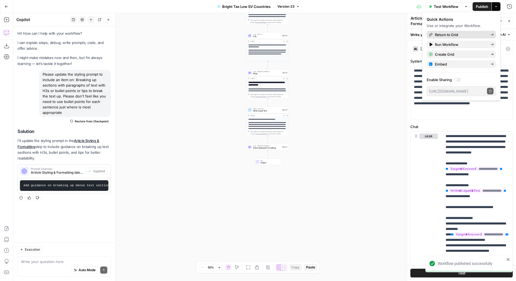
click at [451, 35] on span "Return to Grid" at bounding box center [460, 34] width 51 height 5
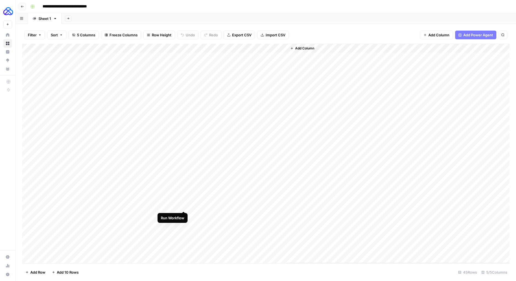
click at [184, 206] on div "Add Column" at bounding box center [265, 153] width 487 height 219
click at [232, 205] on div "Add Column" at bounding box center [265, 153] width 487 height 219
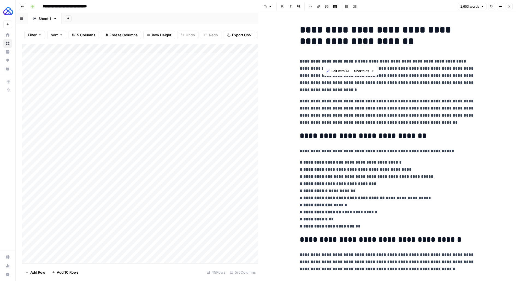
drag, startPoint x: 323, startPoint y: 61, endPoint x: 260, endPoint y: 61, distance: 63.3
click at [260, 61] on div "**********" at bounding box center [387, 140] width 258 height 281
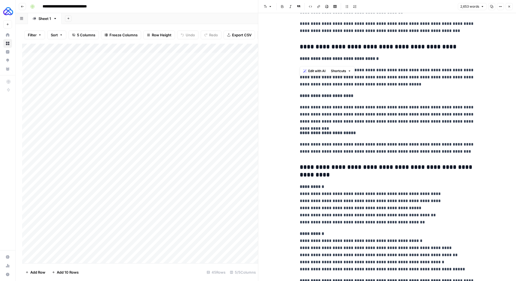
scroll to position [949, 0]
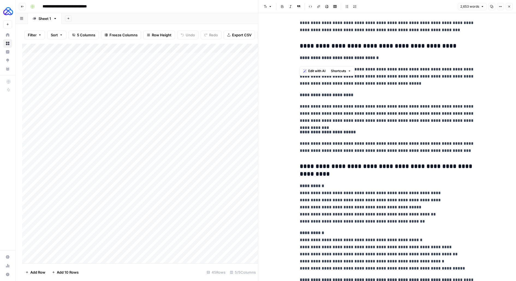
click at [329, 95] on strong "**********" at bounding box center [326, 95] width 53 height 4
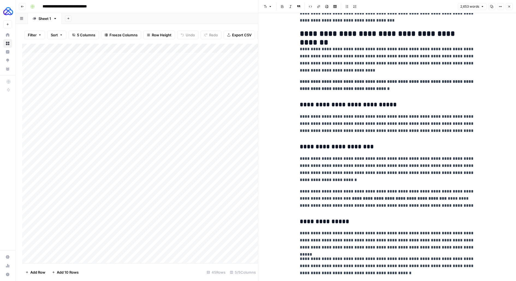
scroll to position [1994, 0]
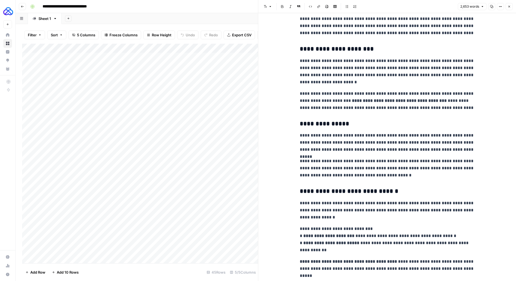
click at [509, 7] on icon "button" at bounding box center [508, 6] width 3 height 3
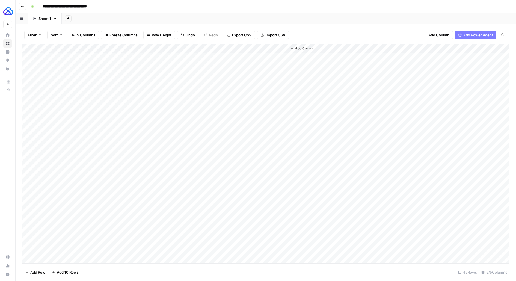
click at [291, 47] on icon "button" at bounding box center [291, 48] width 3 height 3
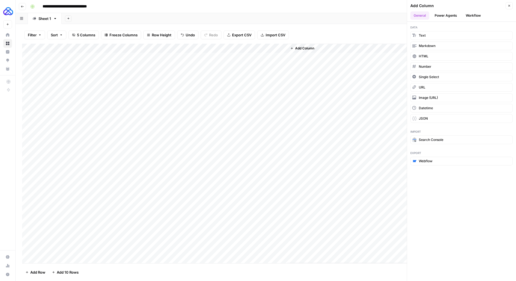
click at [509, 5] on icon "button" at bounding box center [508, 5] width 3 height 3
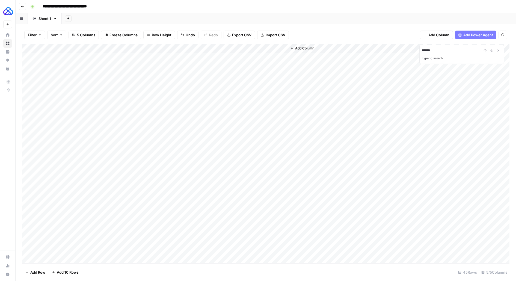
type input "******"
click at [184, 233] on div "Add Column" at bounding box center [265, 153] width 487 height 219
click at [234, 233] on div "Add Column" at bounding box center [265, 153] width 487 height 219
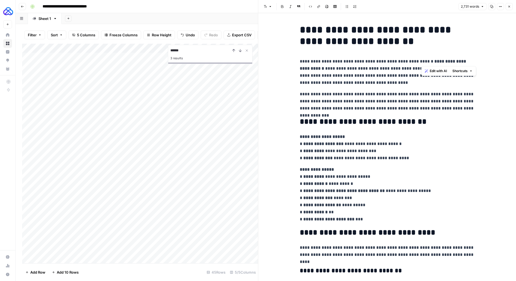
drag, startPoint x: 480, startPoint y: 63, endPoint x: 421, endPoint y: 63, distance: 59.0
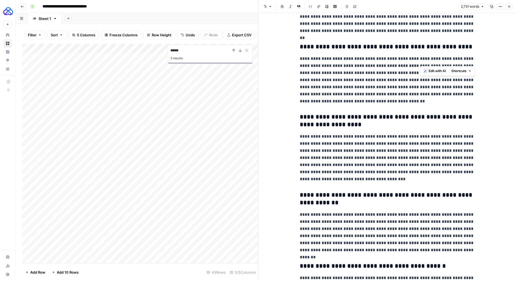
scroll to position [2807, 0]
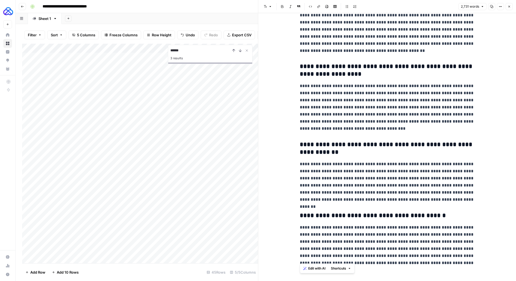
copy div "**********"
click at [511, 7] on button "Close" at bounding box center [508, 6] width 7 height 7
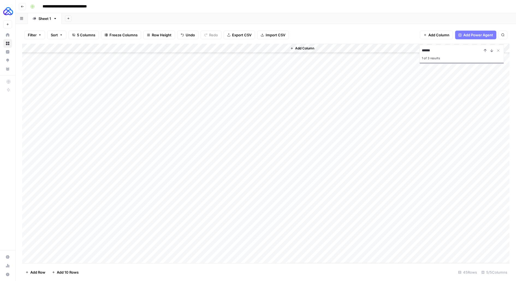
scroll to position [123, 0]
click at [233, 81] on div "Add Column" at bounding box center [265, 153] width 487 height 219
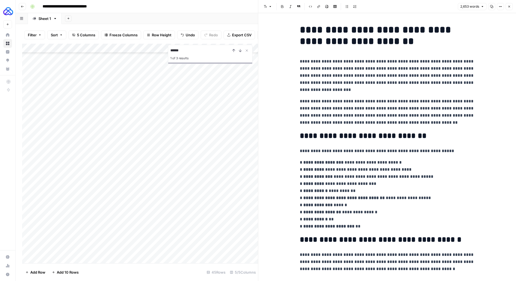
click at [361, 111] on p "**********" at bounding box center [387, 112] width 175 height 28
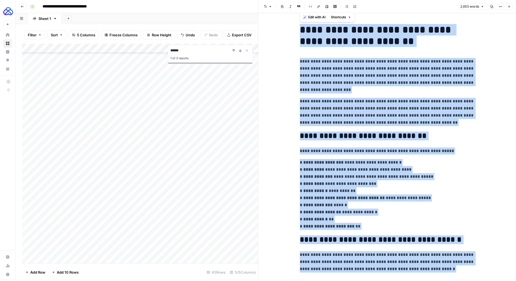
copy div "**********"
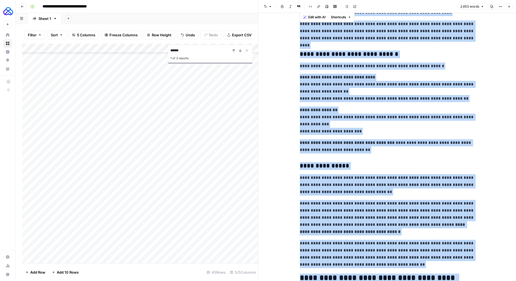
scroll to position [2663, 0]
